Goal: Information Seeking & Learning: Learn about a topic

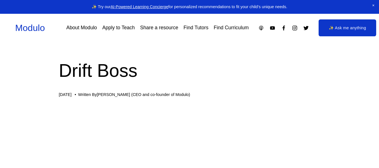
click at [196, 53] on h1 "We've moved!" at bounding box center [189, 57] width 75 height 11
click at [184, 41] on div "We've moved! Check out our brand-new global marketplace for modular learning at…" at bounding box center [189, 84] width 175 height 103
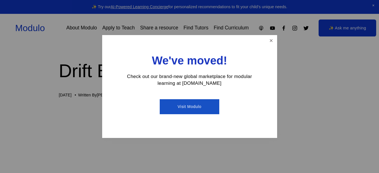
click at [212, 42] on div "We've moved! Check out our brand-new global marketplace for modular learning at…" at bounding box center [189, 86] width 175 height 103
click at [212, 40] on div "We've moved! Check out our brand-new global marketplace for modular learning at…" at bounding box center [189, 86] width 175 height 103
click at [212, 41] on div "We've moved! Check out our brand-new global marketplace for modular learning at…" at bounding box center [189, 86] width 175 height 103
click at [214, 42] on div "We've moved! Check out our brand-new global marketplace for modular learning at…" at bounding box center [189, 86] width 175 height 103
click at [271, 39] on link "Close" at bounding box center [271, 41] width 10 height 10
